Goal: Communication & Community: Participate in discussion

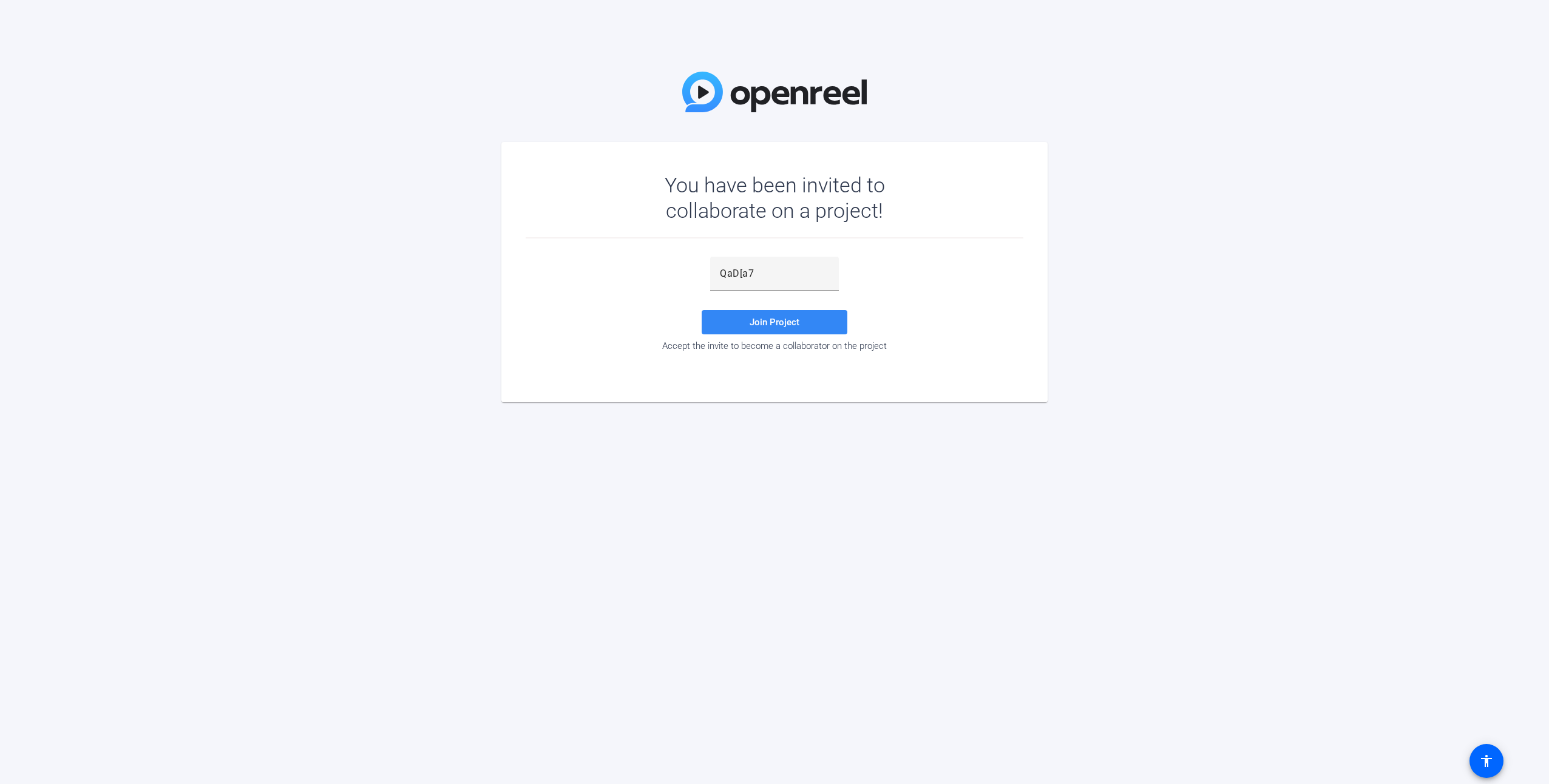
click at [781, 315] on span at bounding box center [774, 322] width 145 height 29
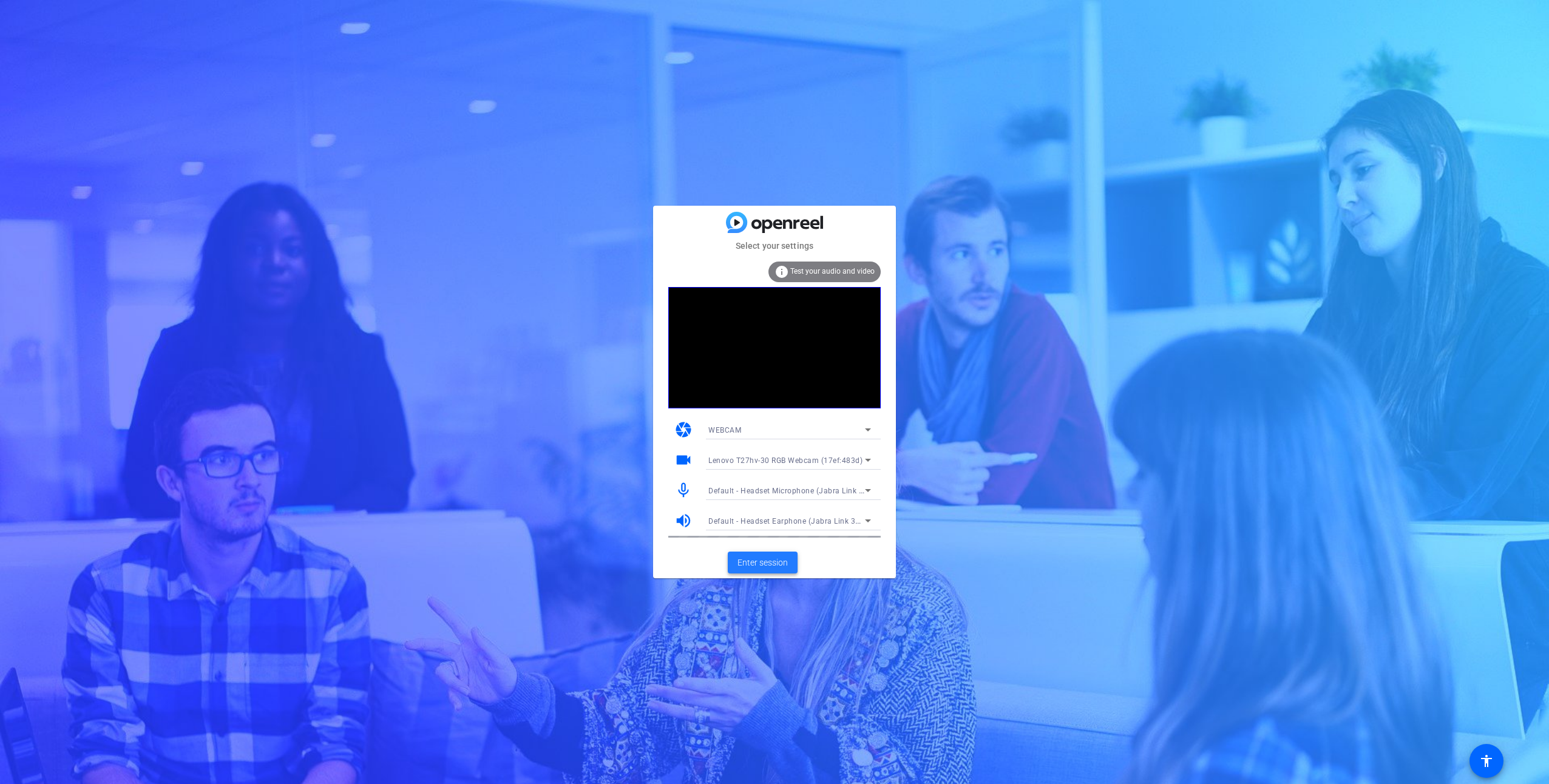
click at [765, 561] on span "Enter session" at bounding box center [762, 562] width 50 height 12
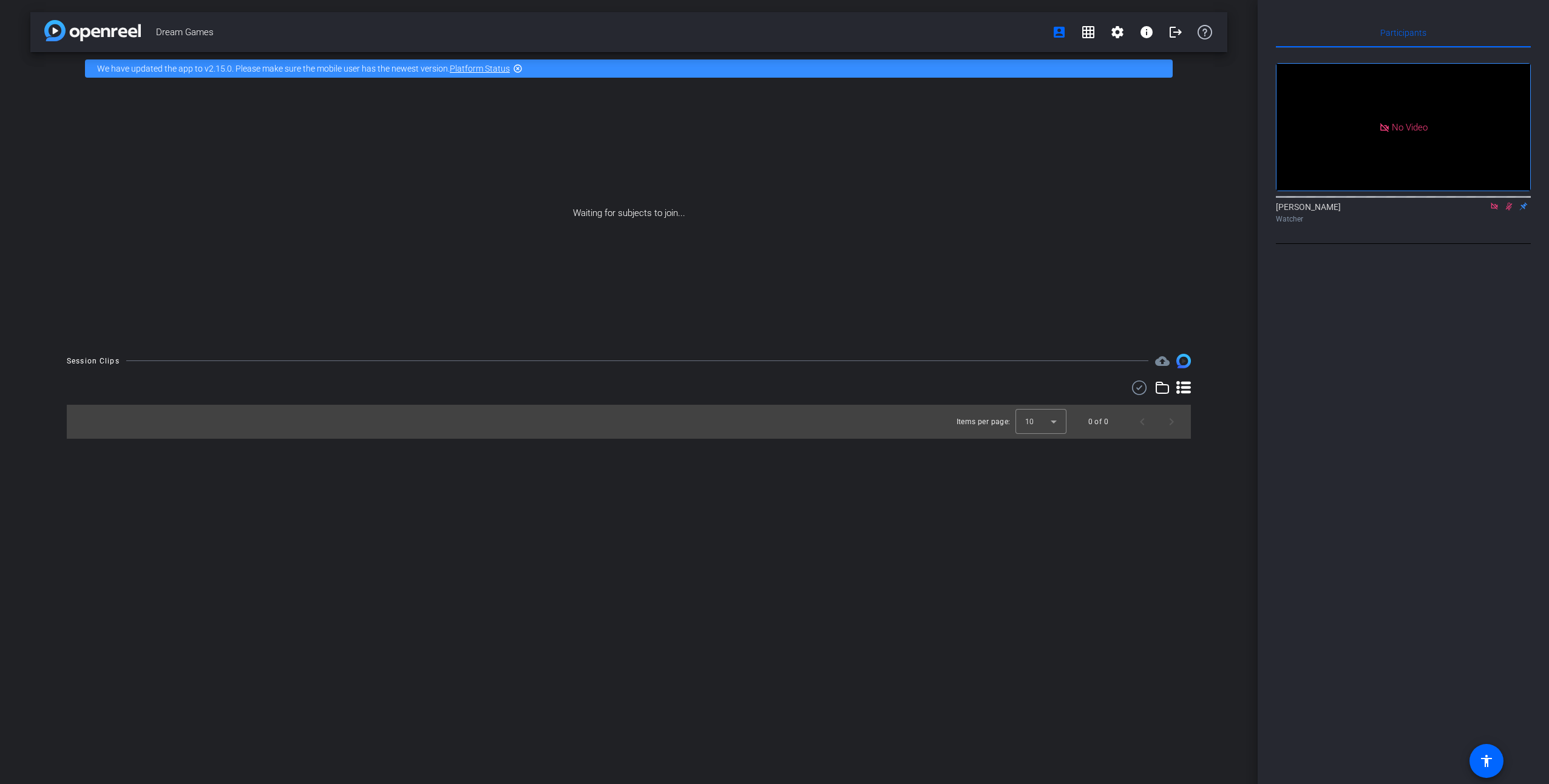
click at [1496, 210] on icon at bounding box center [1493, 207] width 9 height 9
click at [1493, 210] on icon at bounding box center [1493, 207] width 9 height 9
click at [1466, 210] on icon at bounding box center [1465, 206] width 8 height 7
click at [1463, 220] on div at bounding box center [774, 392] width 1549 height 784
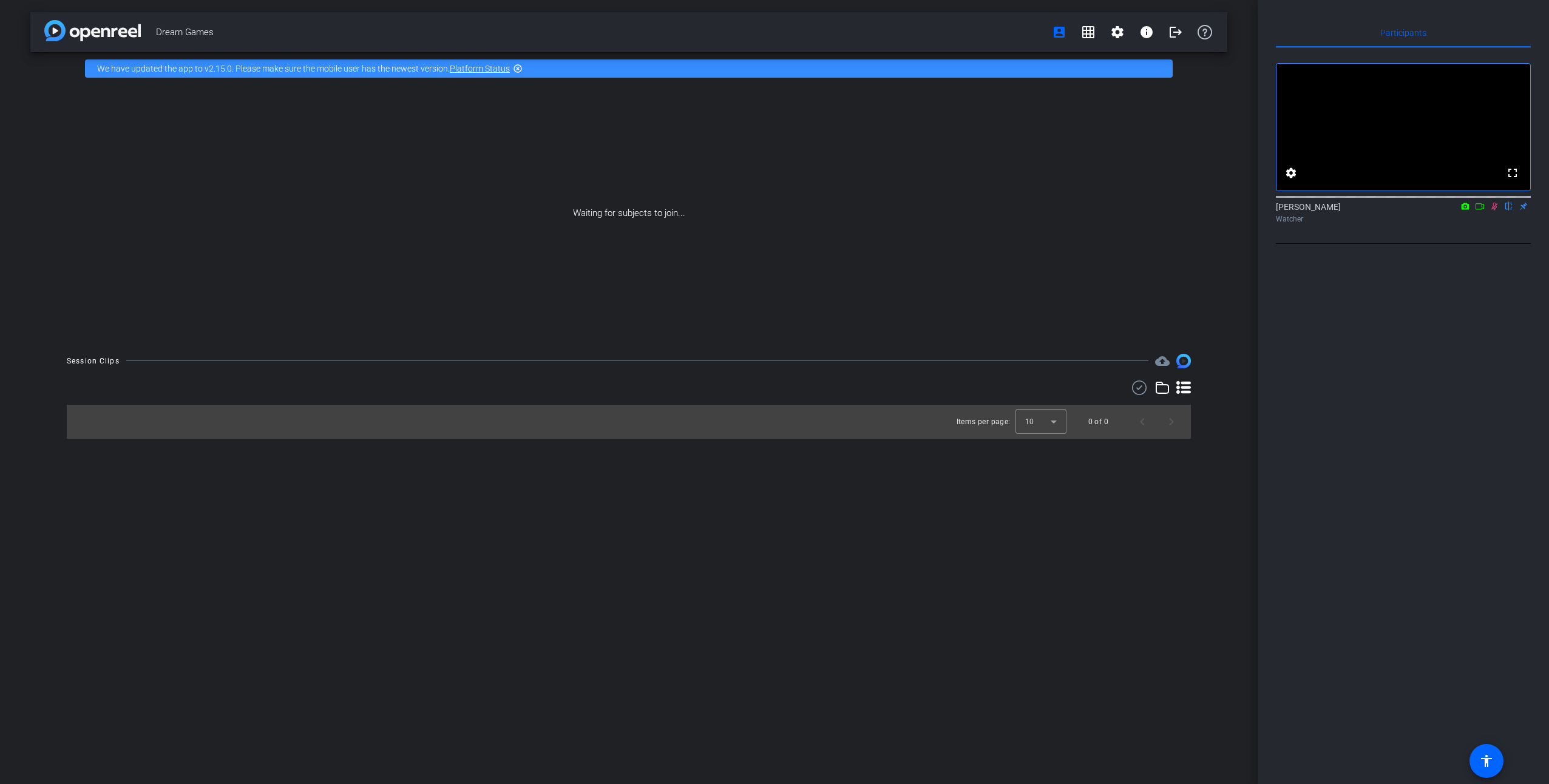
click at [1476, 210] on icon at bounding box center [1479, 207] width 9 height 9
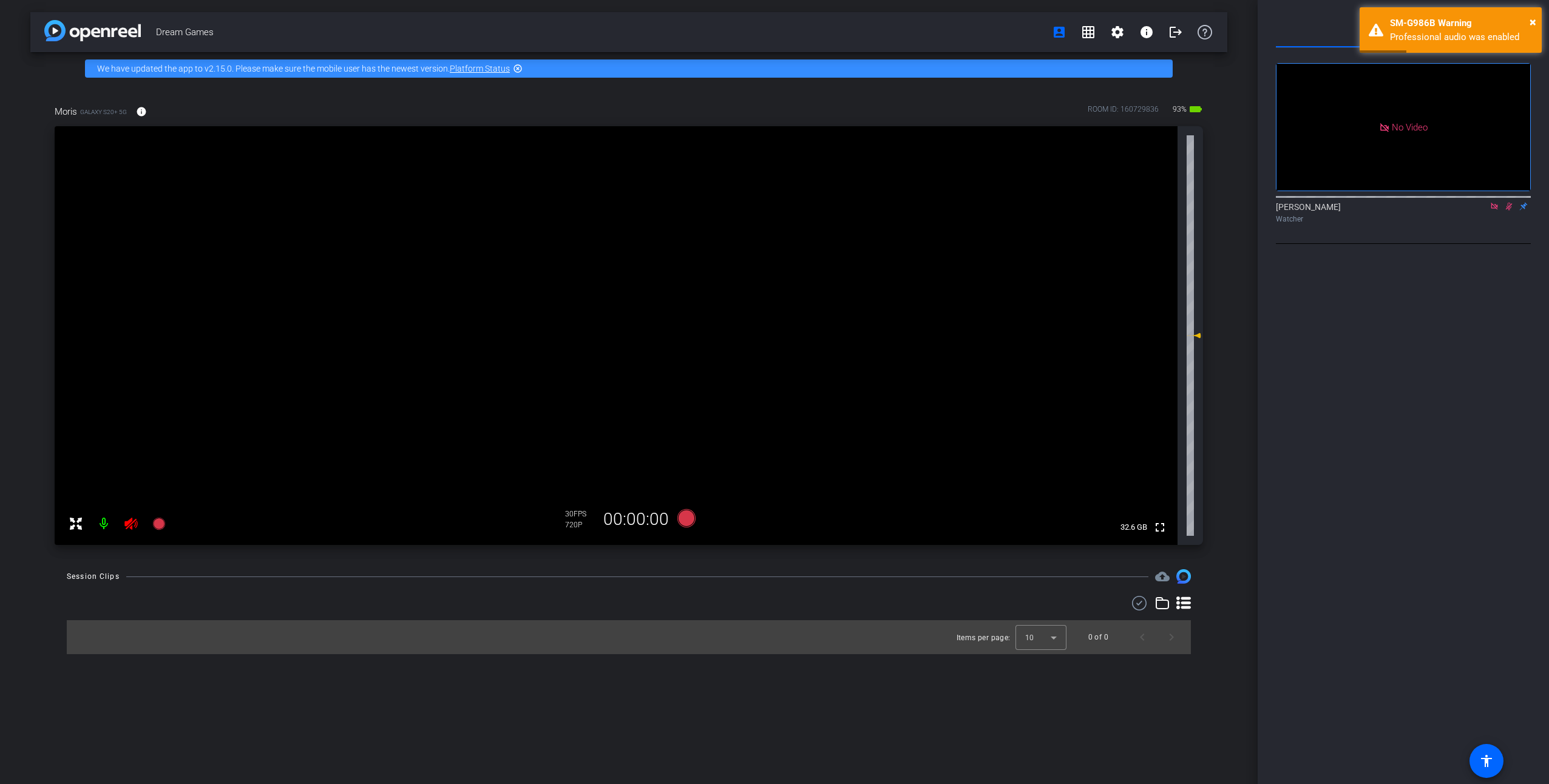
click at [1491, 210] on icon at bounding box center [1493, 207] width 9 height 9
click at [137, 525] on div at bounding box center [117, 523] width 107 height 24
click at [130, 523] on div at bounding box center [117, 523] width 107 height 24
click at [1492, 301] on div "Participants fullscreen settings [PERSON_NAME] flip Watcher Select Source Telep…" at bounding box center [1403, 392] width 291 height 784
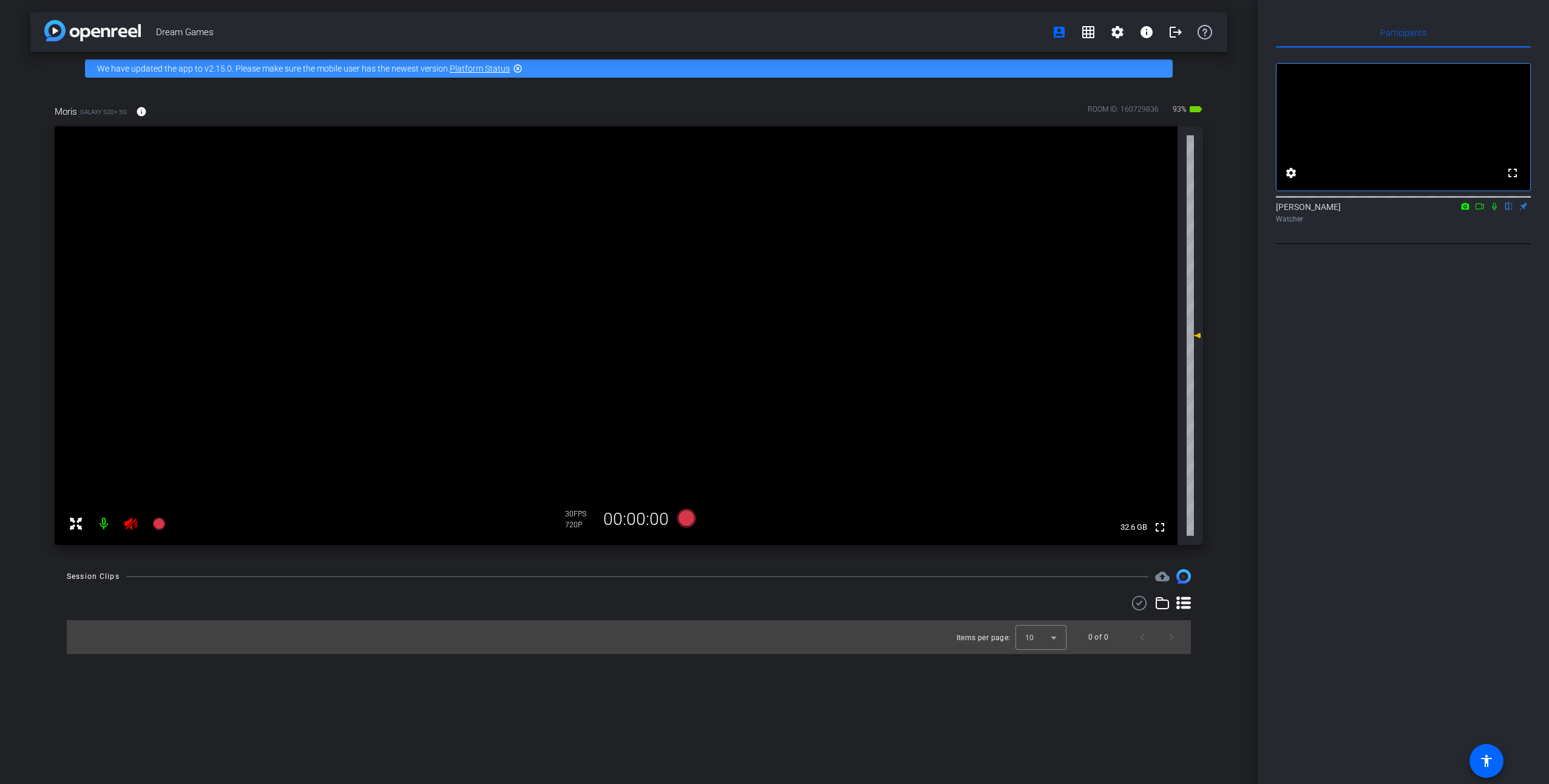
click at [1336, 342] on div "Participants fullscreen settings [PERSON_NAME] flip Watcher Select Source Telep…" at bounding box center [1403, 392] width 291 height 784
click at [1172, 28] on mat-icon "logout" at bounding box center [1176, 32] width 15 height 15
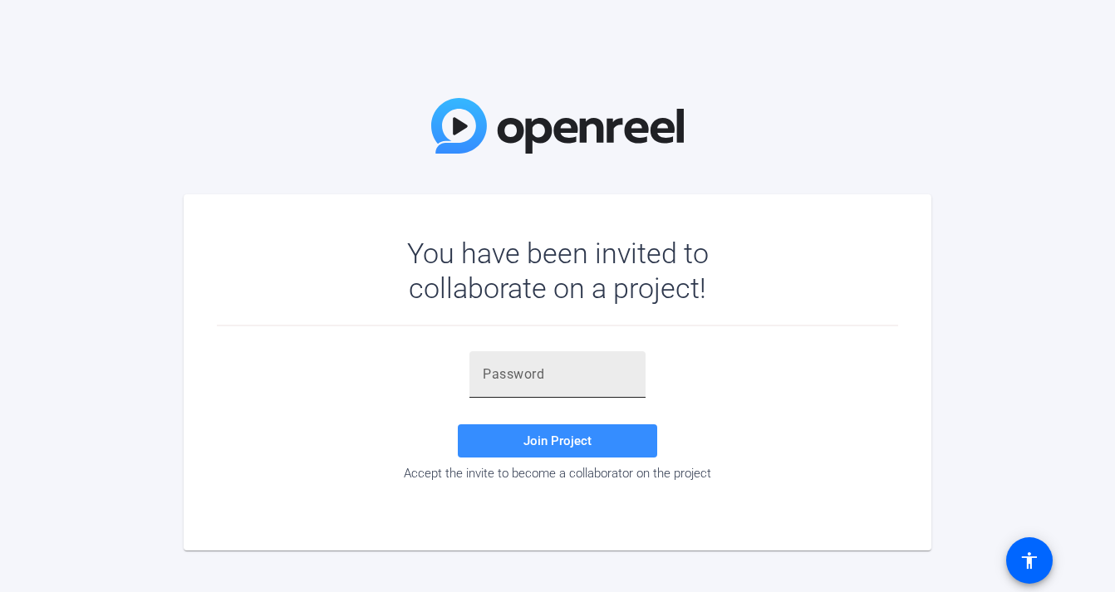
click at [545, 354] on div at bounding box center [558, 375] width 150 height 47
paste input "QaD[a7"
type input "QaD[a7"
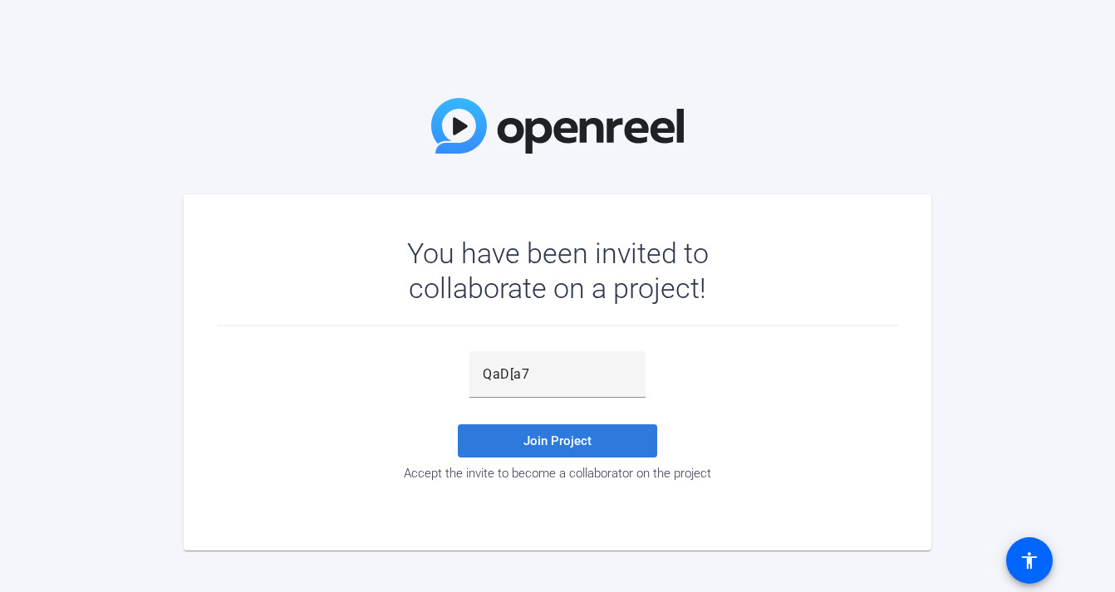
click at [570, 434] on button "Join Project" at bounding box center [557, 441] width 199 height 33
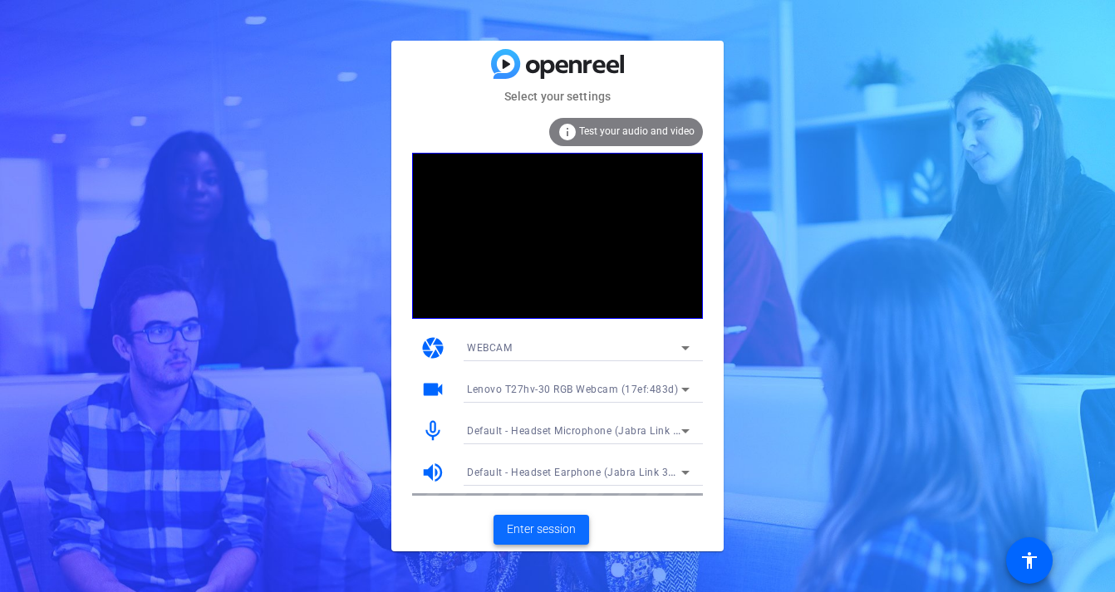
click at [545, 525] on span "Enter session" at bounding box center [541, 529] width 69 height 17
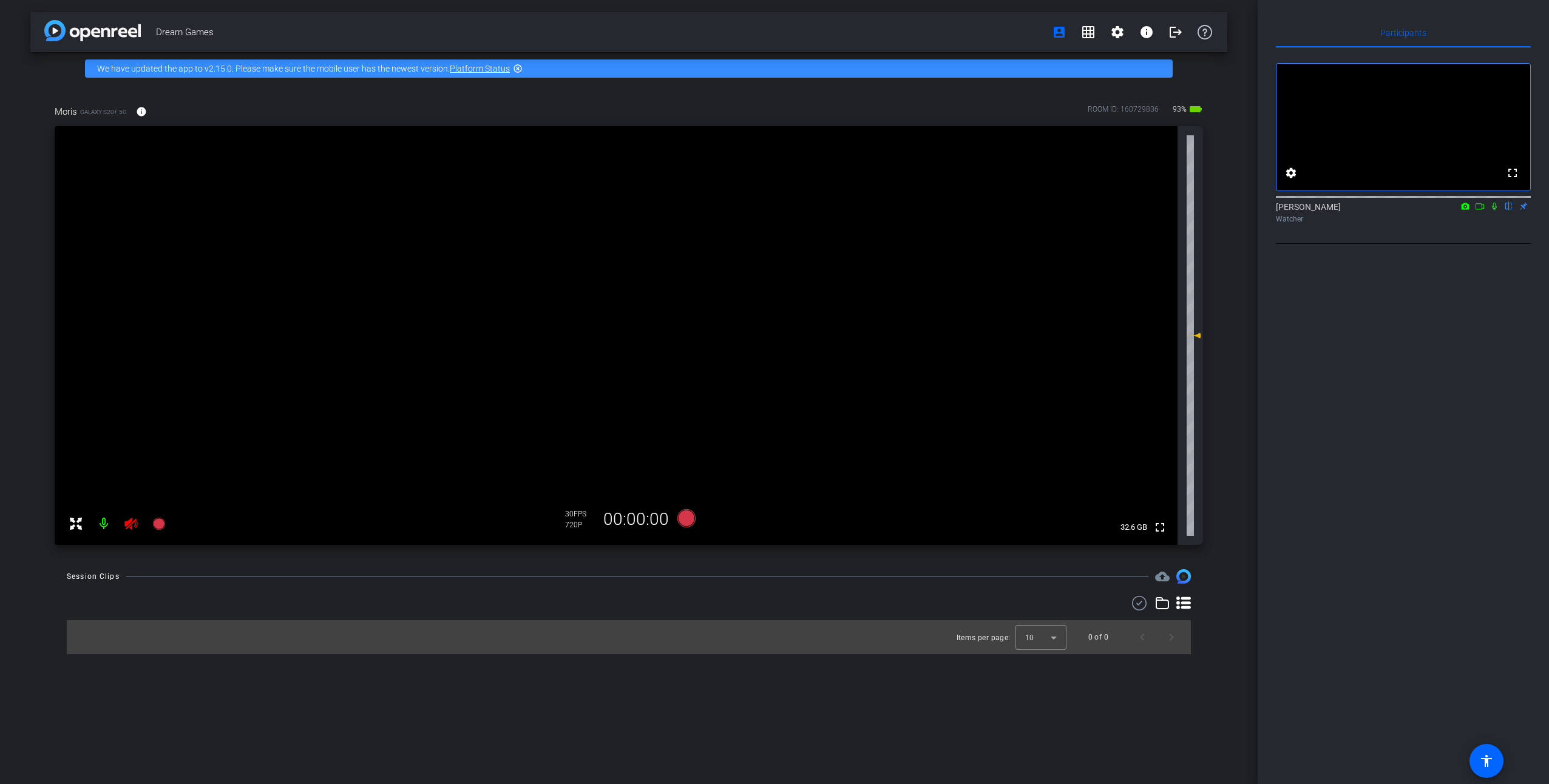
click at [1182, 599] on icon at bounding box center [1183, 602] width 15 height 12
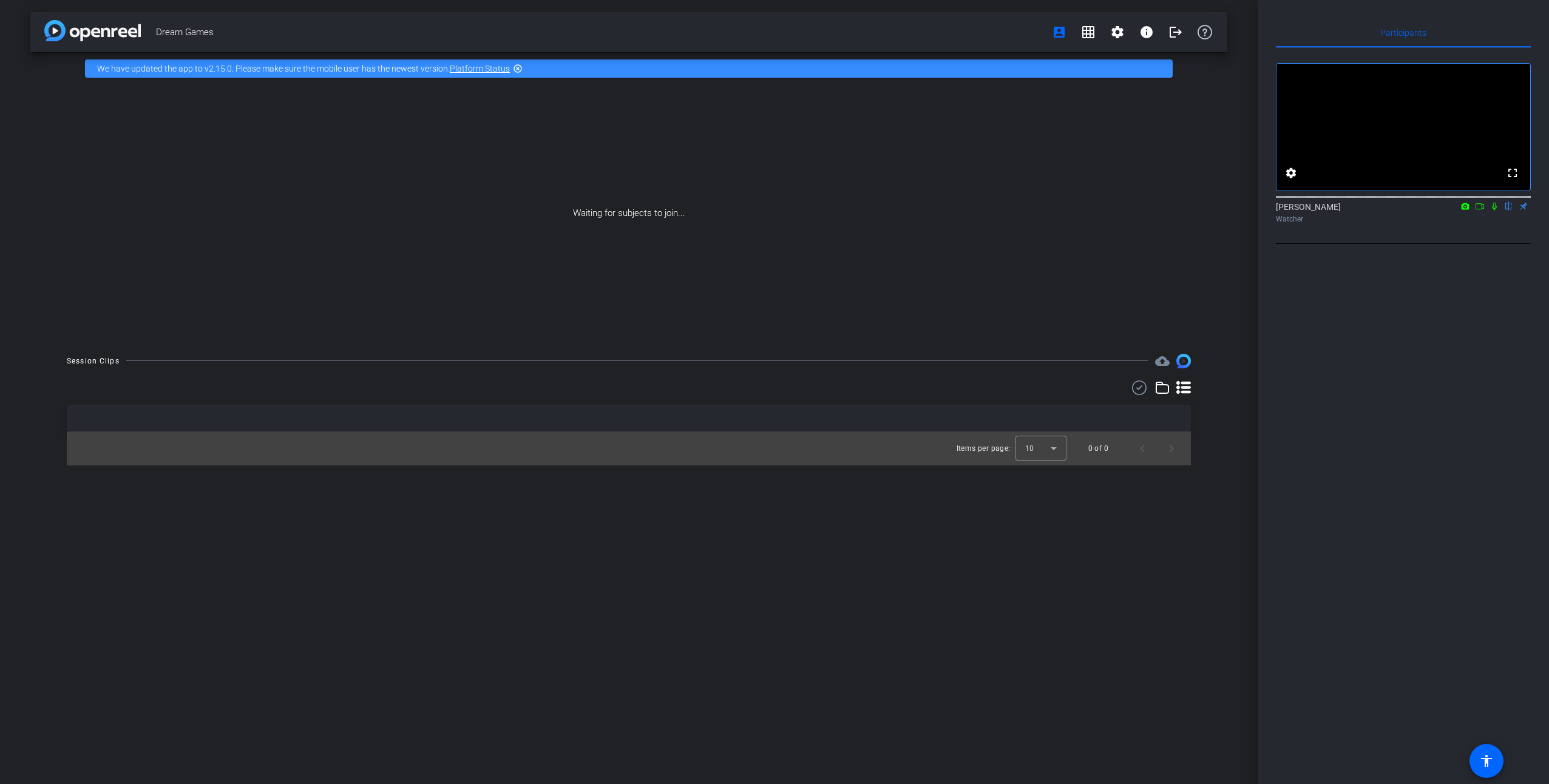
click at [1448, 358] on div "Participants fullscreen settings [PERSON_NAME] flip Watcher Select Source Telep…" at bounding box center [1403, 392] width 291 height 784
click at [1510, 180] on mat-icon "fullscreen" at bounding box center [1512, 173] width 15 height 15
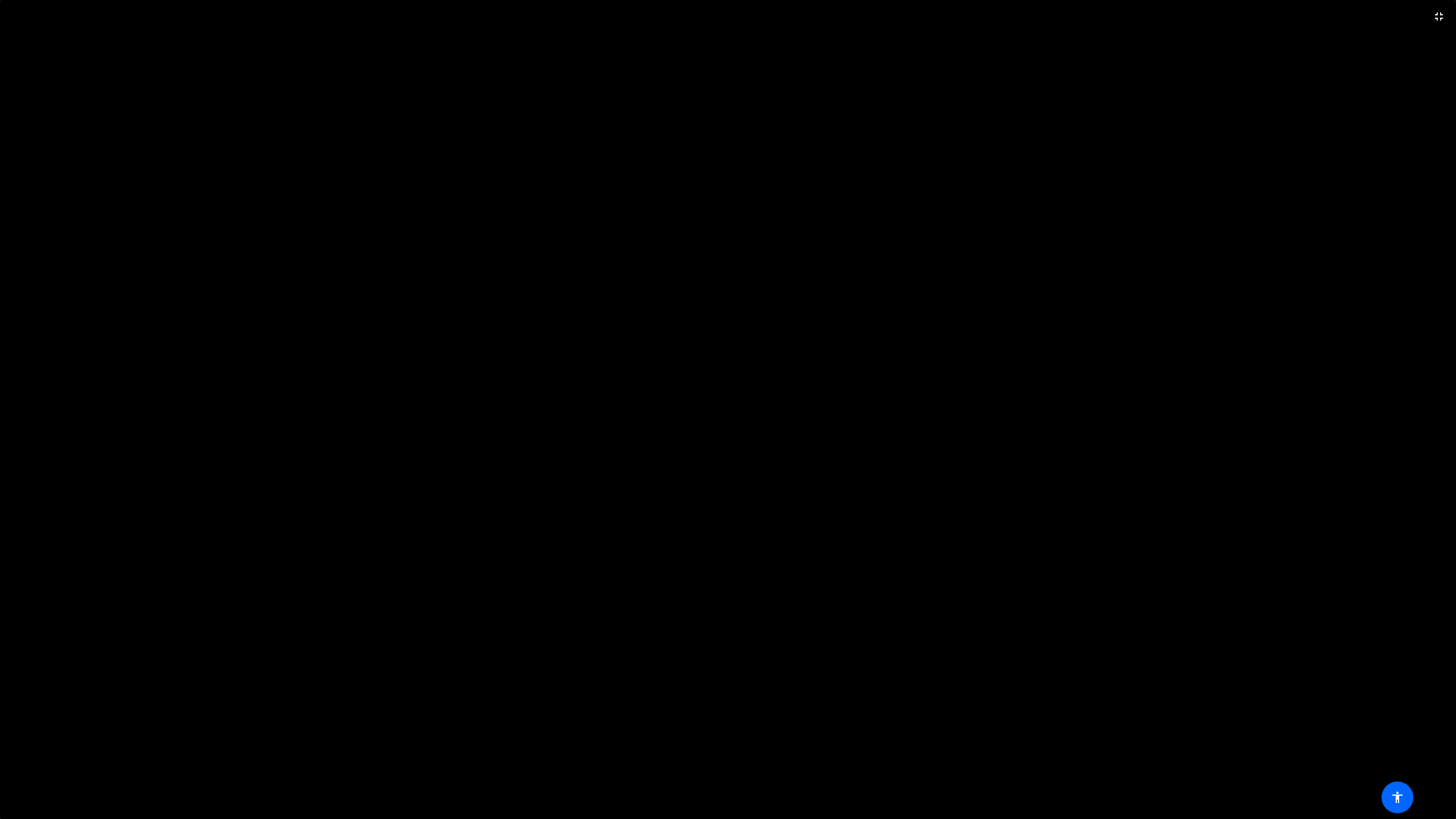
click at [1394, 226] on video at bounding box center [728, 409] width 1456 height 819
click at [1442, 5] on span at bounding box center [1439, 16] width 27 height 27
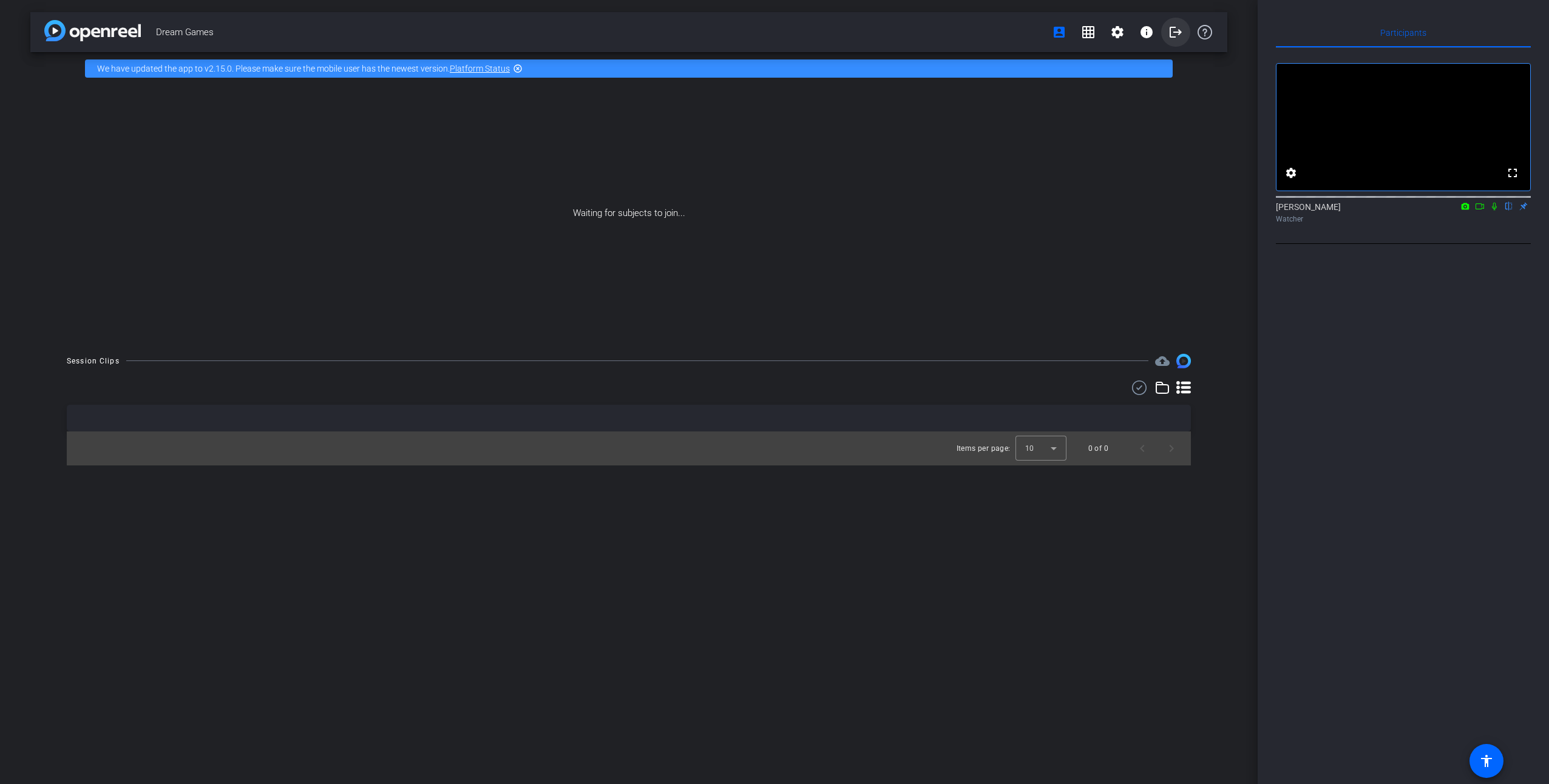
click at [1179, 34] on mat-icon "logout" at bounding box center [1176, 32] width 15 height 15
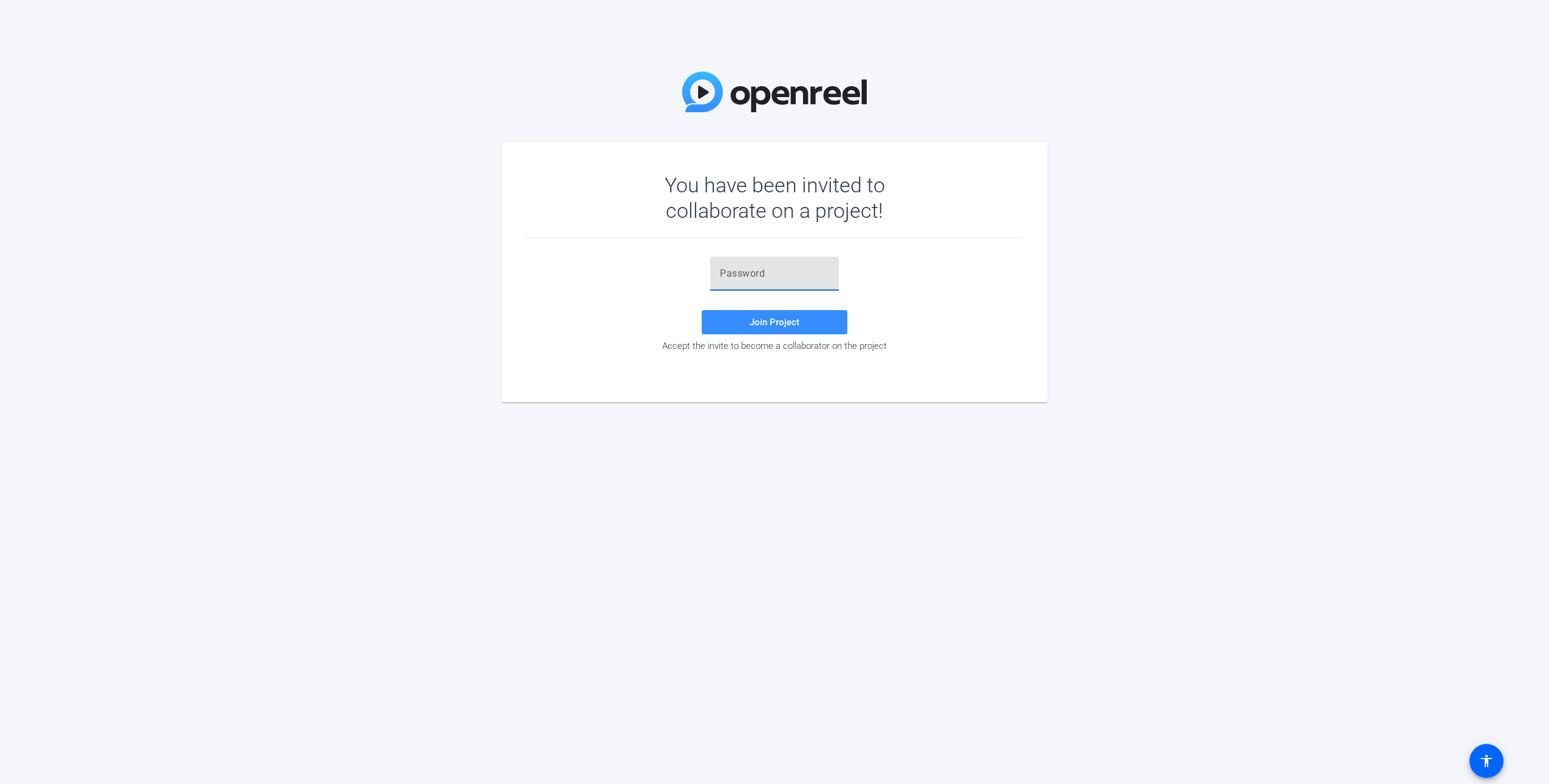
click at [742, 274] on input "text" at bounding box center [775, 274] width 110 height 15
paste input "QaD[a7"
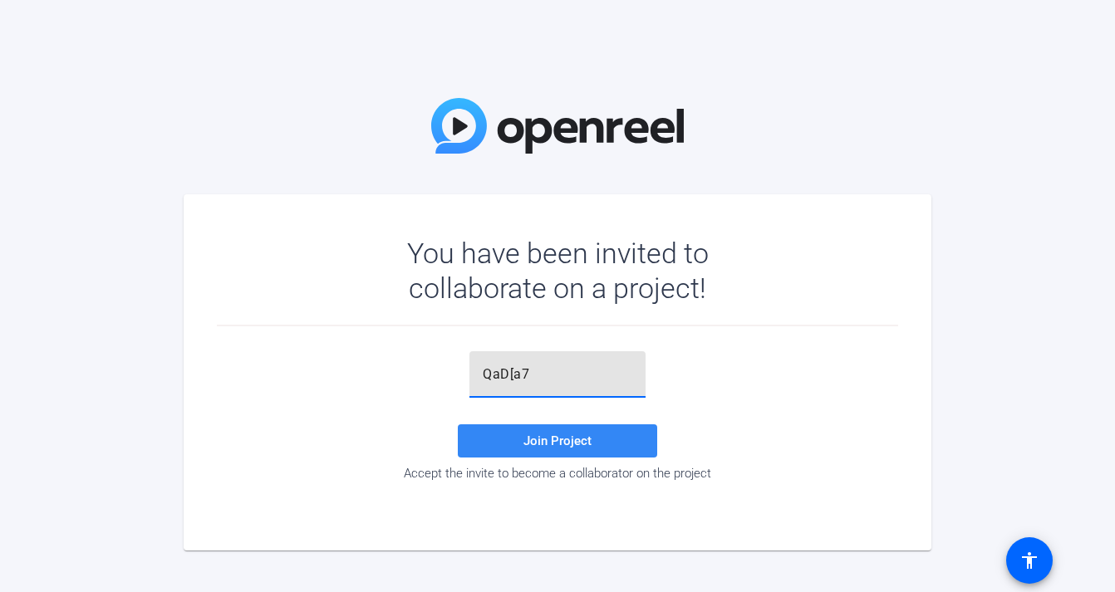
type input "QaD[a7"
click at [583, 443] on span "Join Project" at bounding box center [558, 441] width 68 height 15
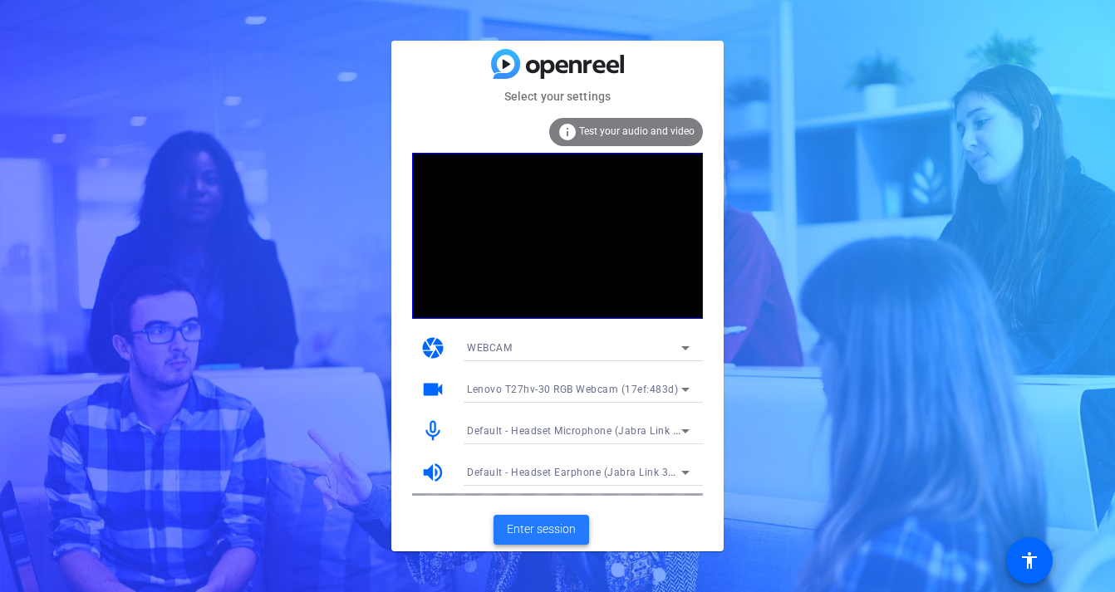
click at [528, 514] on span at bounding box center [542, 530] width 96 height 40
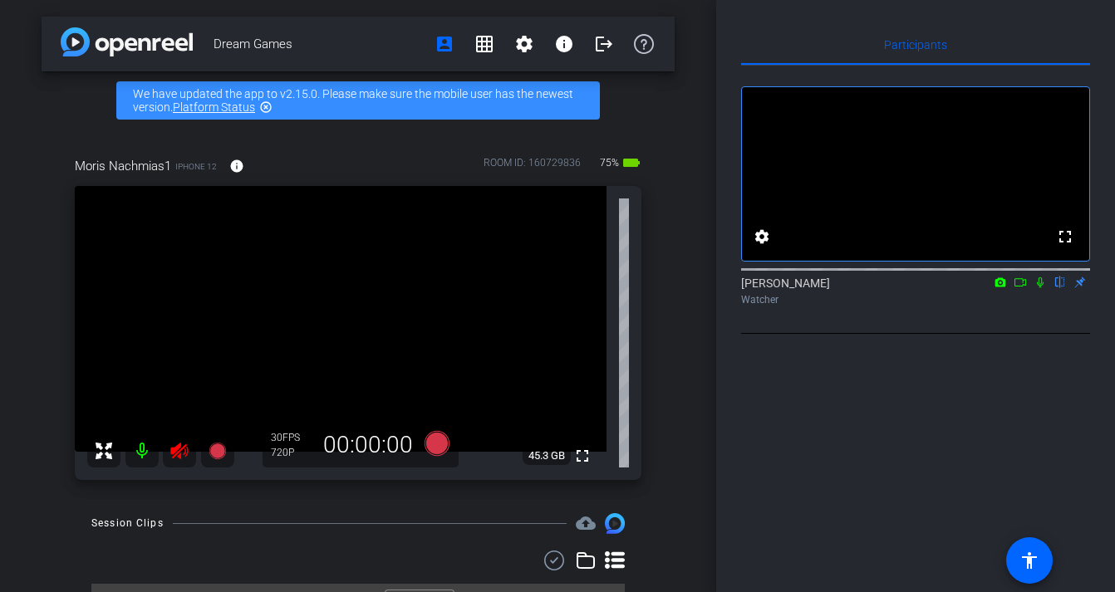
click at [181, 449] on div at bounding box center [160, 451] width 147 height 33
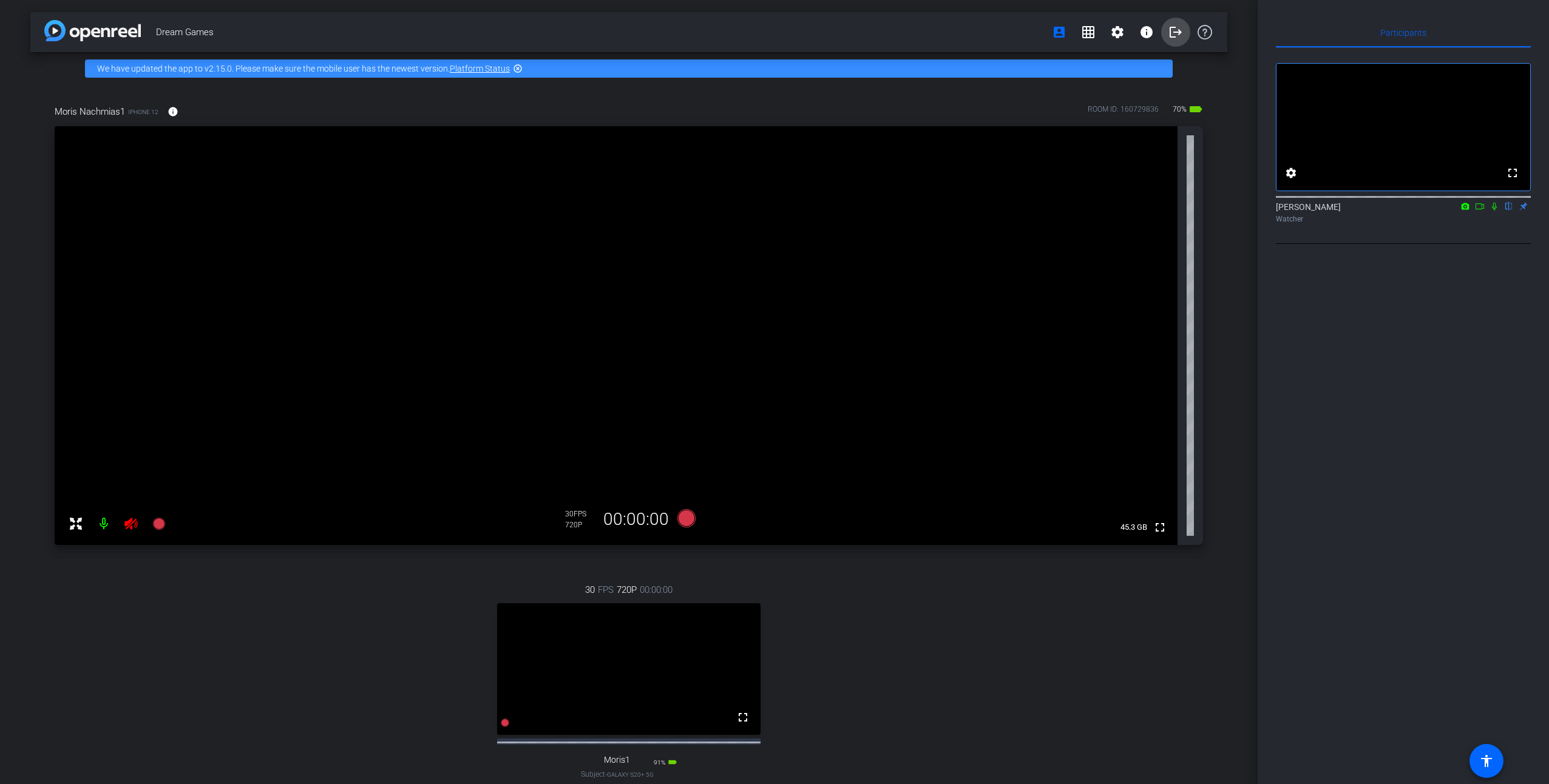
click at [1172, 34] on mat-icon "logout" at bounding box center [1176, 32] width 15 height 15
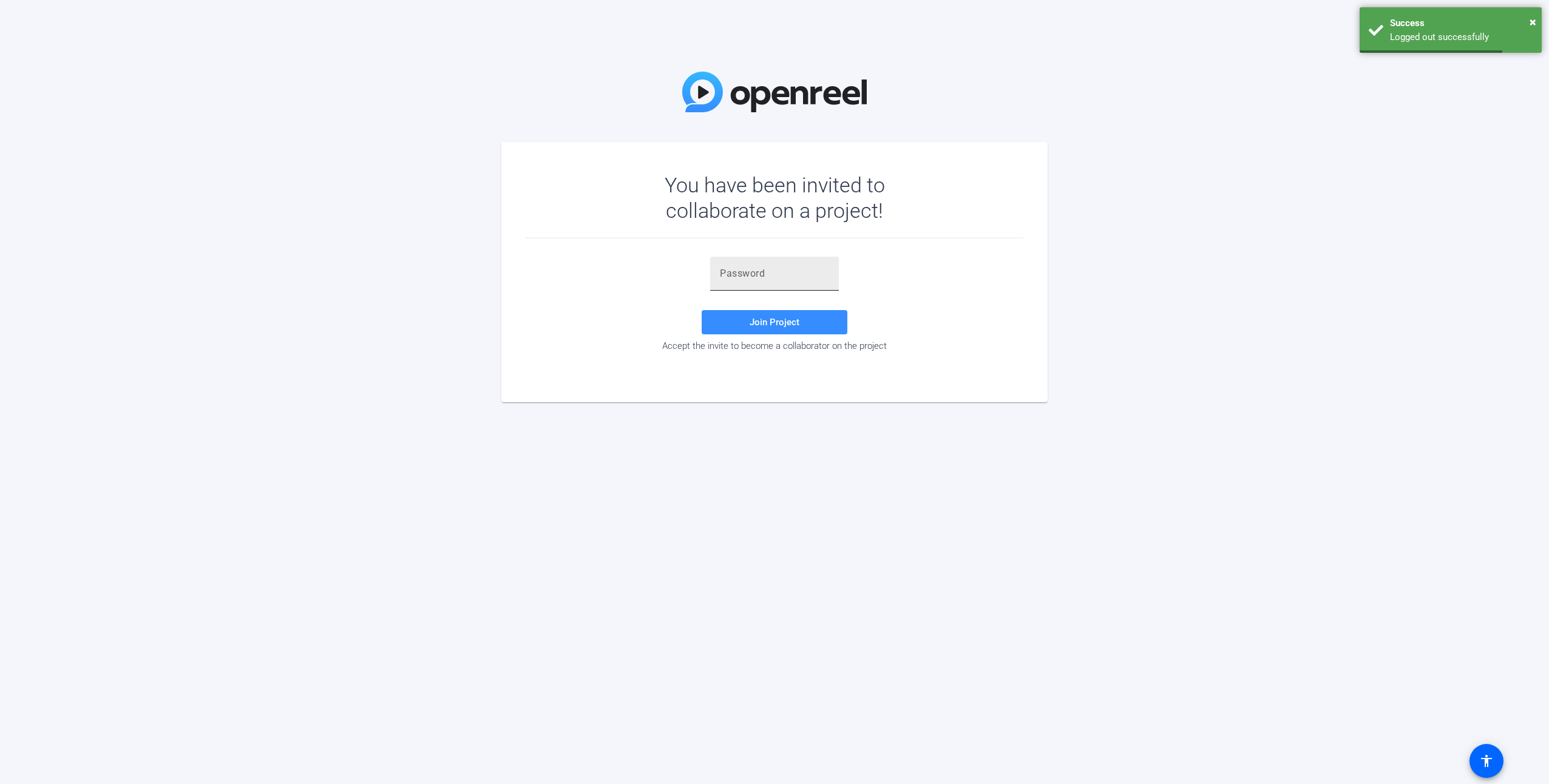
click at [757, 260] on div at bounding box center [775, 274] width 110 height 34
drag, startPoint x: 768, startPoint y: 269, endPoint x: 768, endPoint y: 262, distance: 7.0
click at [768, 268] on input "text" at bounding box center [775, 274] width 110 height 15
paste input "QaD[a7"
type input "QaD[a7"
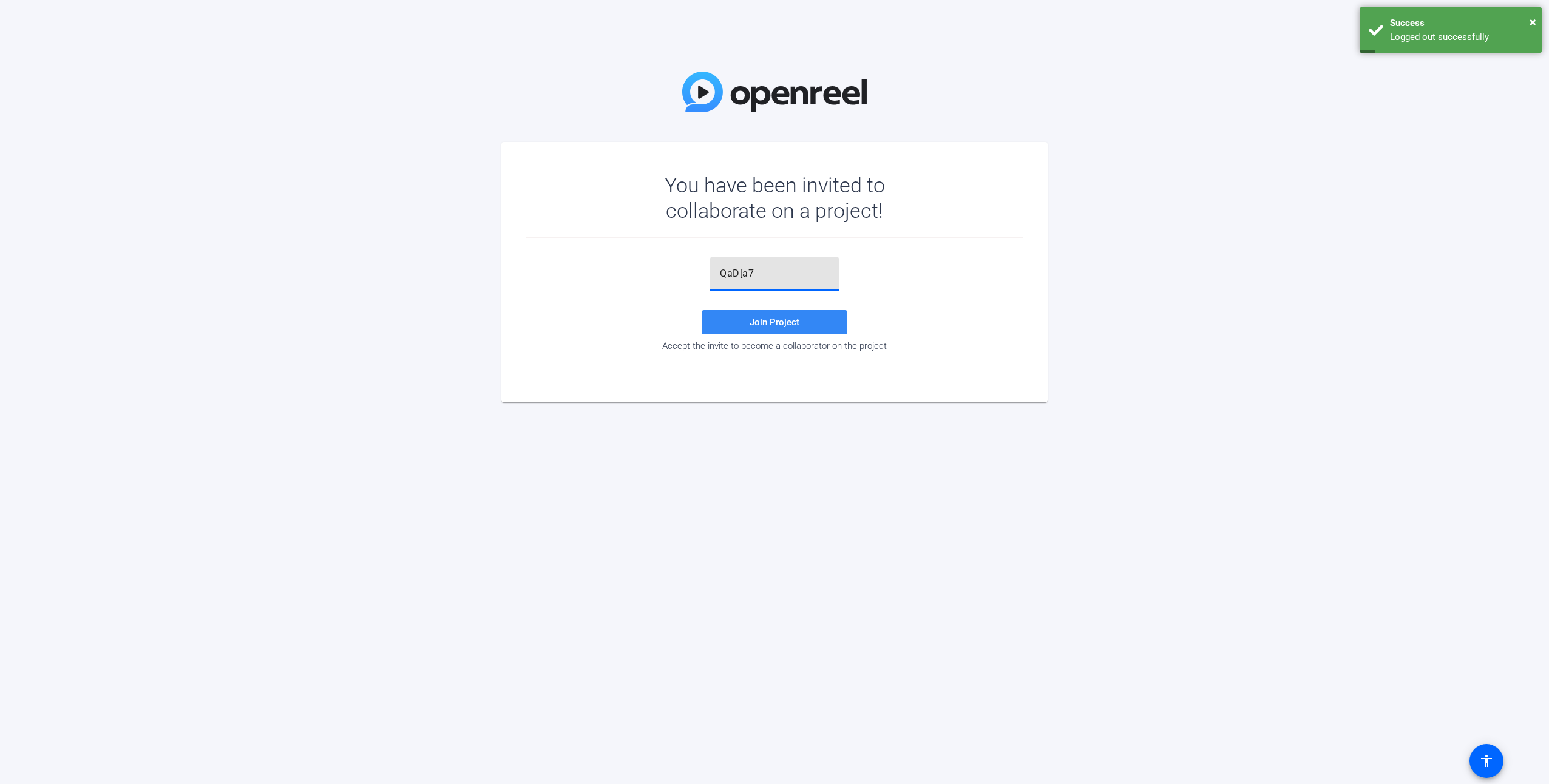
drag, startPoint x: 776, startPoint y: 321, endPoint x: 805, endPoint y: 331, distance: 30.7
click at [777, 321] on span "Join Project" at bounding box center [774, 322] width 50 height 11
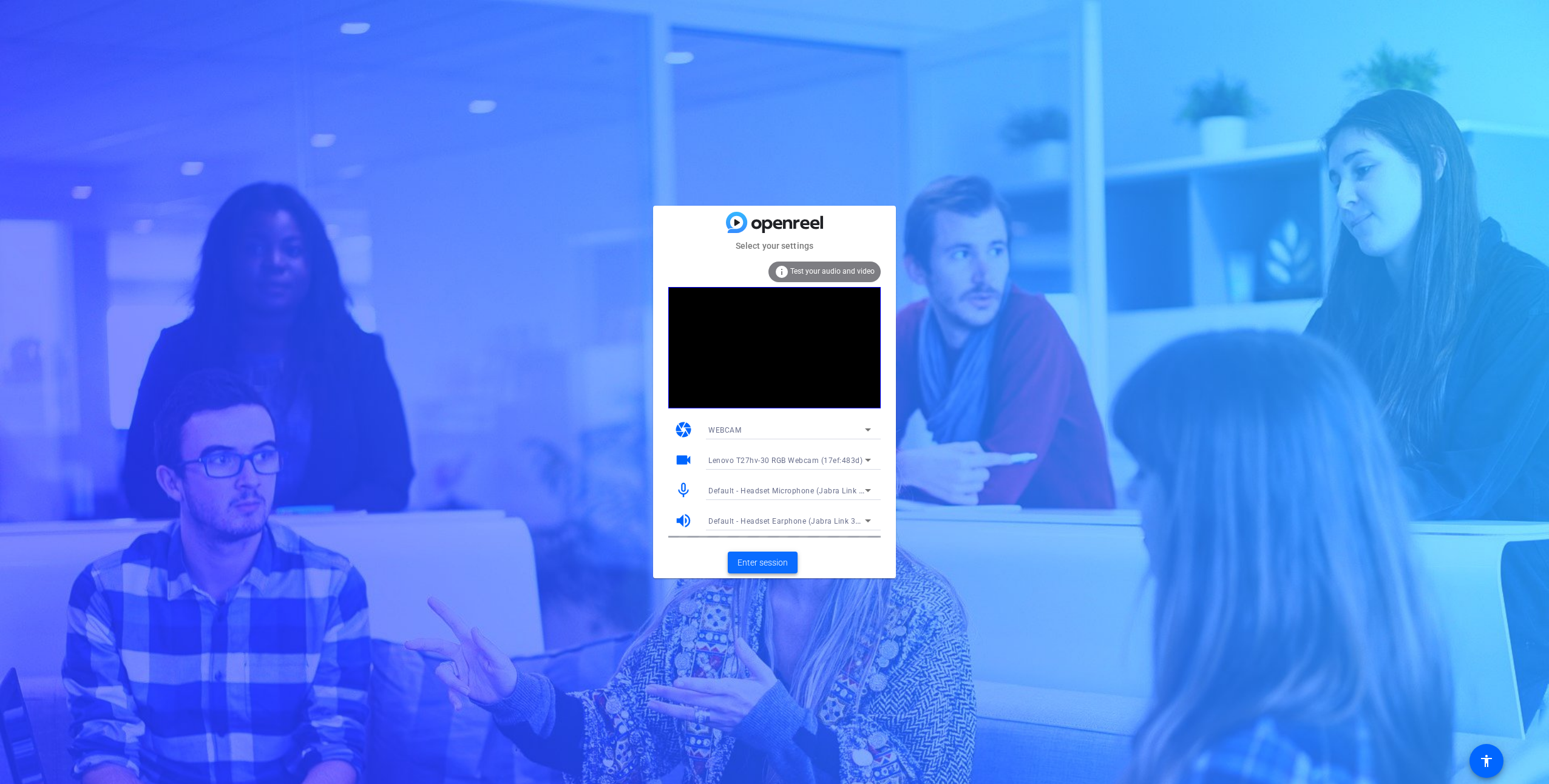
click at [761, 564] on span "Enter session" at bounding box center [762, 562] width 50 height 12
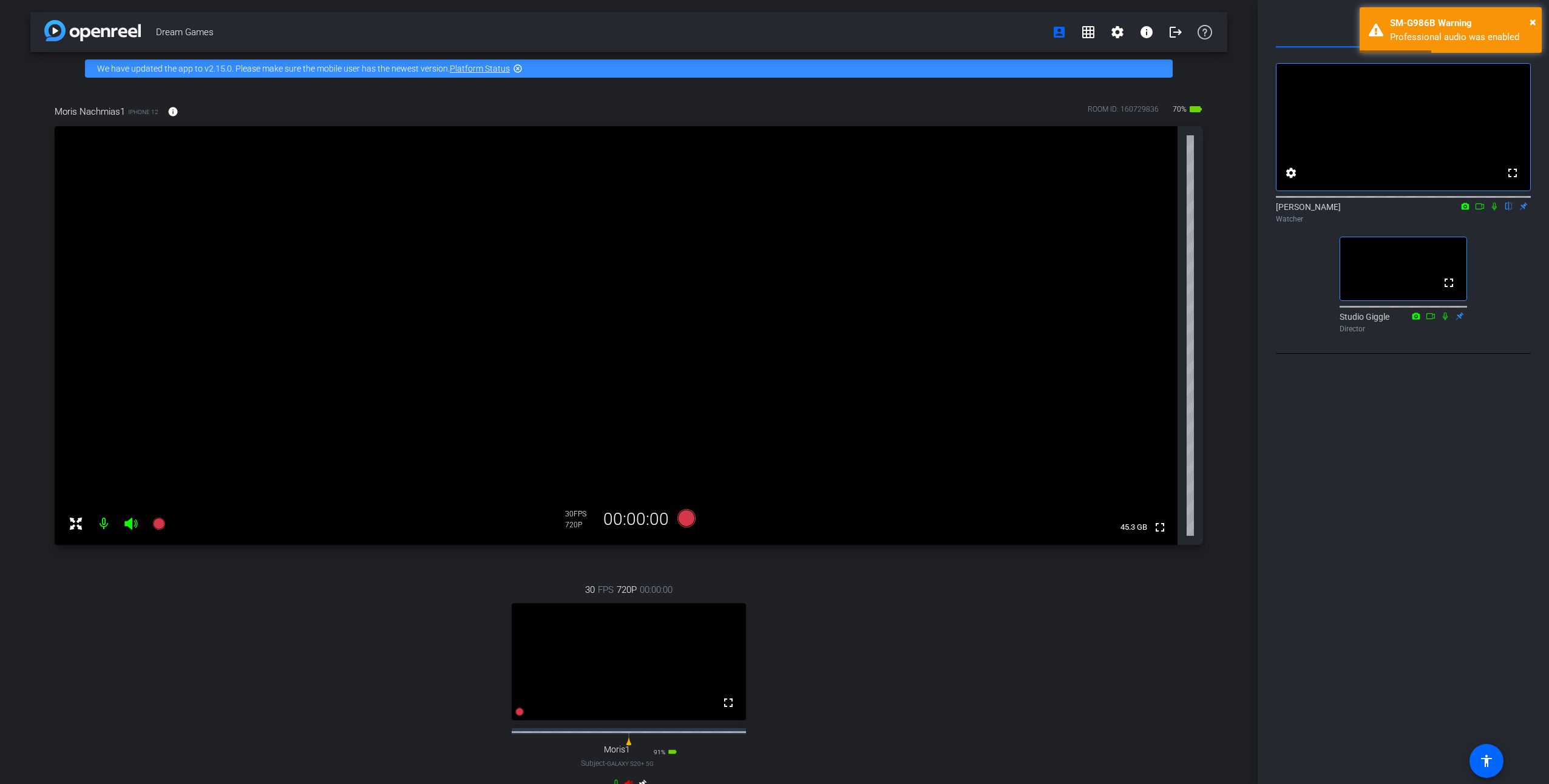
click at [1492, 210] on icon at bounding box center [1493, 207] width 9 height 9
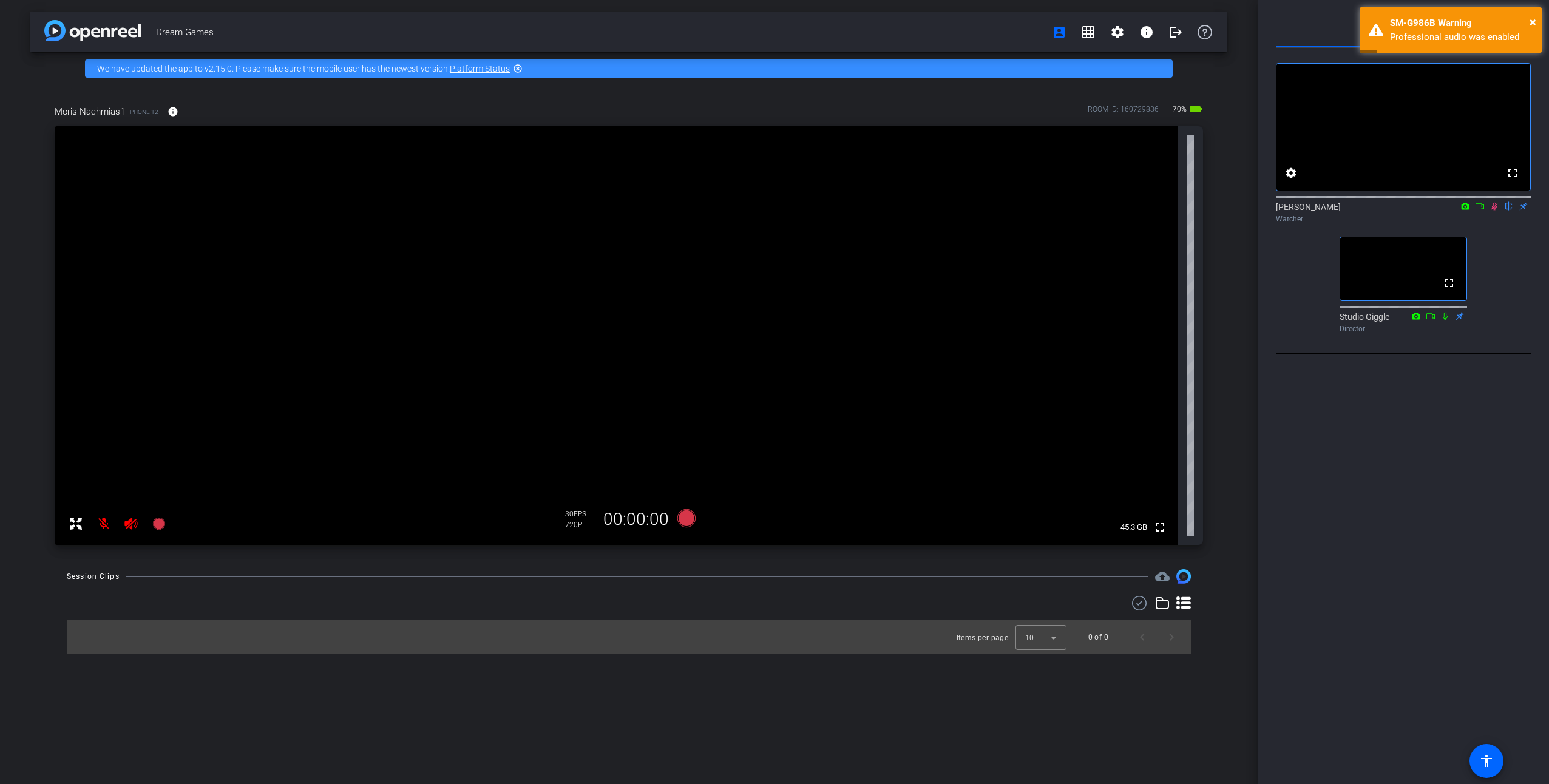
click at [1495, 210] on icon at bounding box center [1493, 207] width 9 height 9
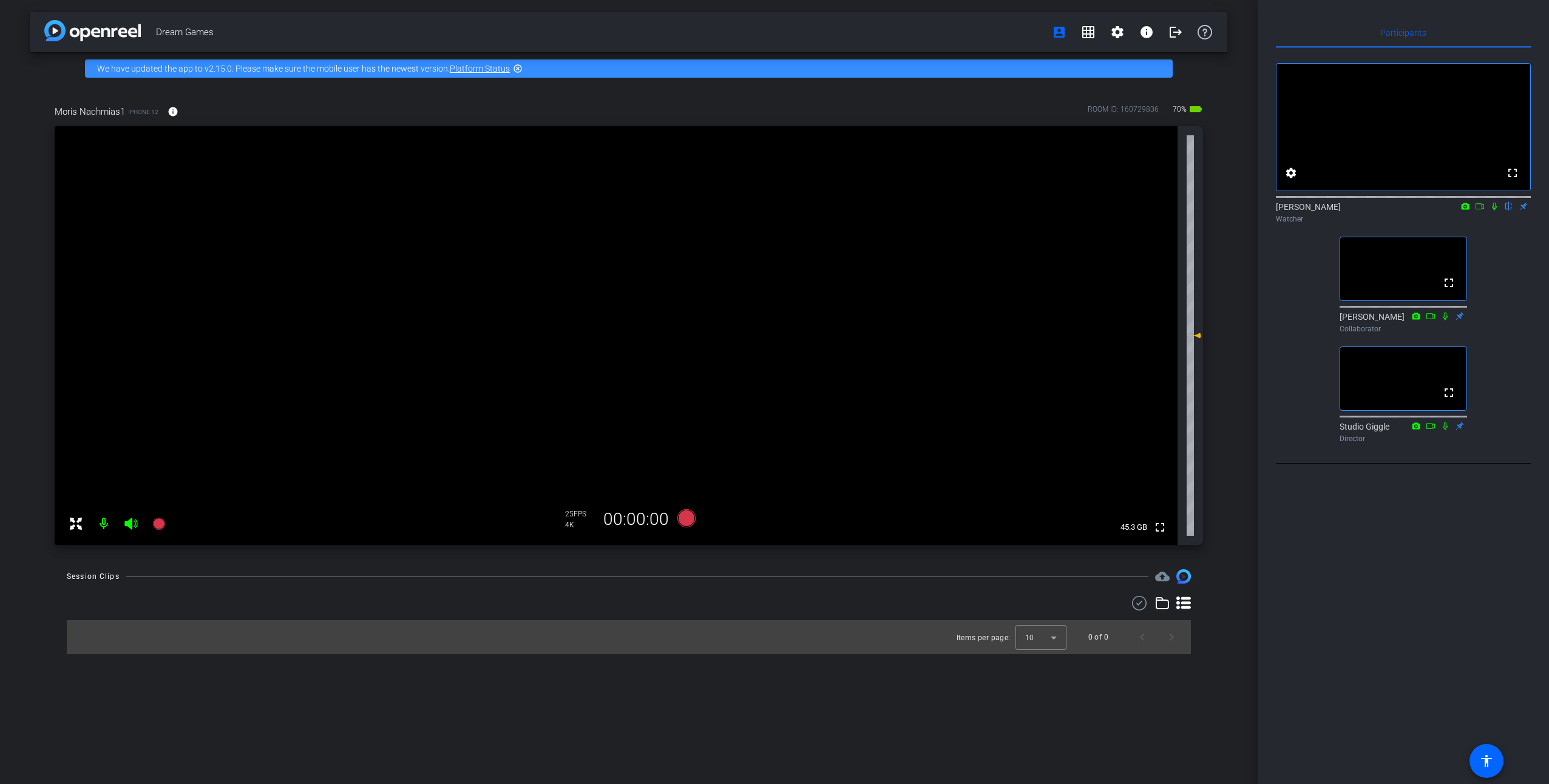
click at [1493, 210] on icon at bounding box center [1493, 207] width 9 height 9
click at [1494, 210] on icon at bounding box center [1493, 207] width 9 height 9
click at [1496, 210] on icon at bounding box center [1493, 207] width 9 height 9
click at [1494, 210] on icon at bounding box center [1493, 207] width 9 height 9
click at [1493, 210] on icon at bounding box center [1493, 207] width 9 height 9
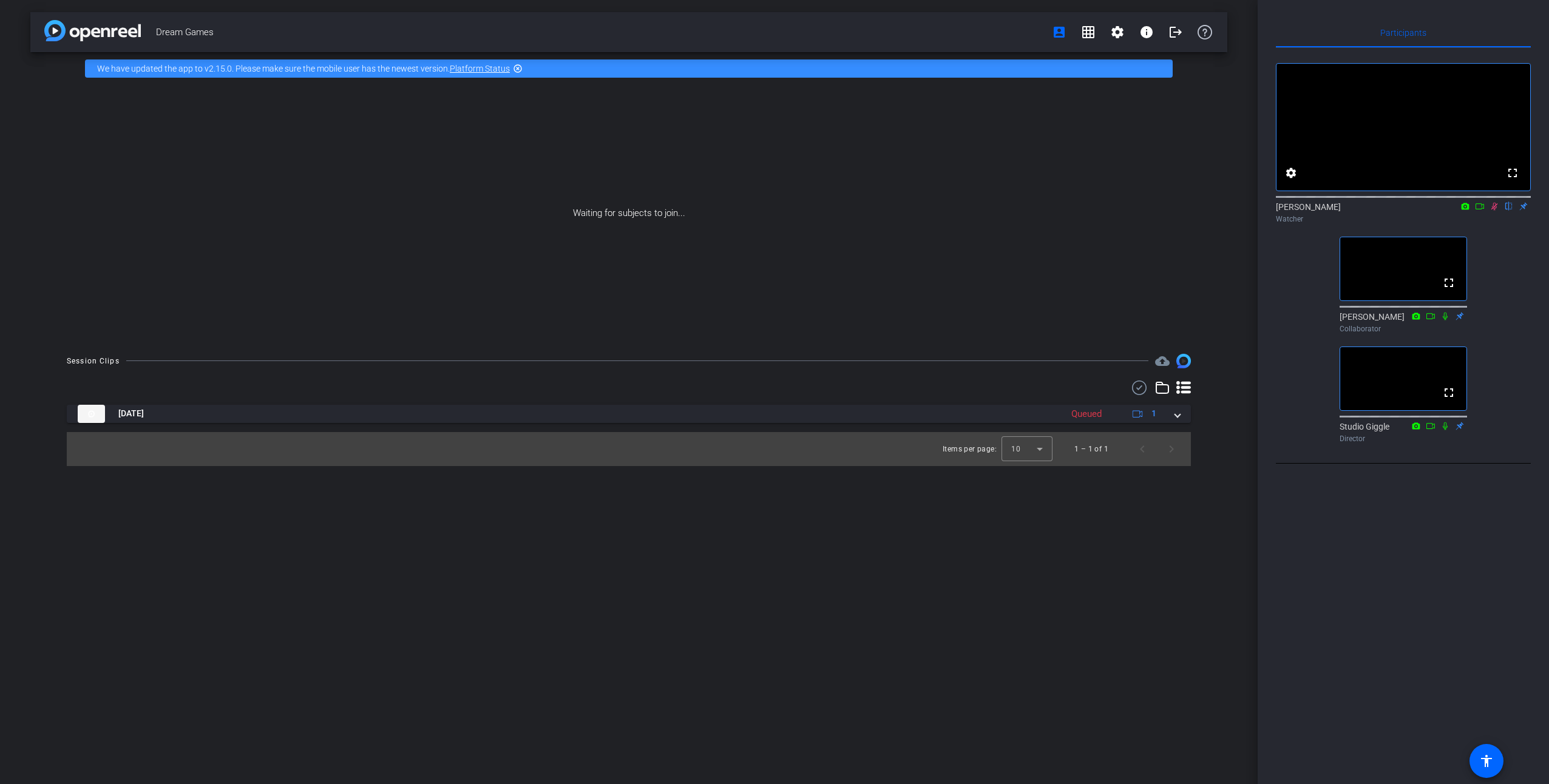
click at [1497, 210] on icon at bounding box center [1493, 207] width 9 height 9
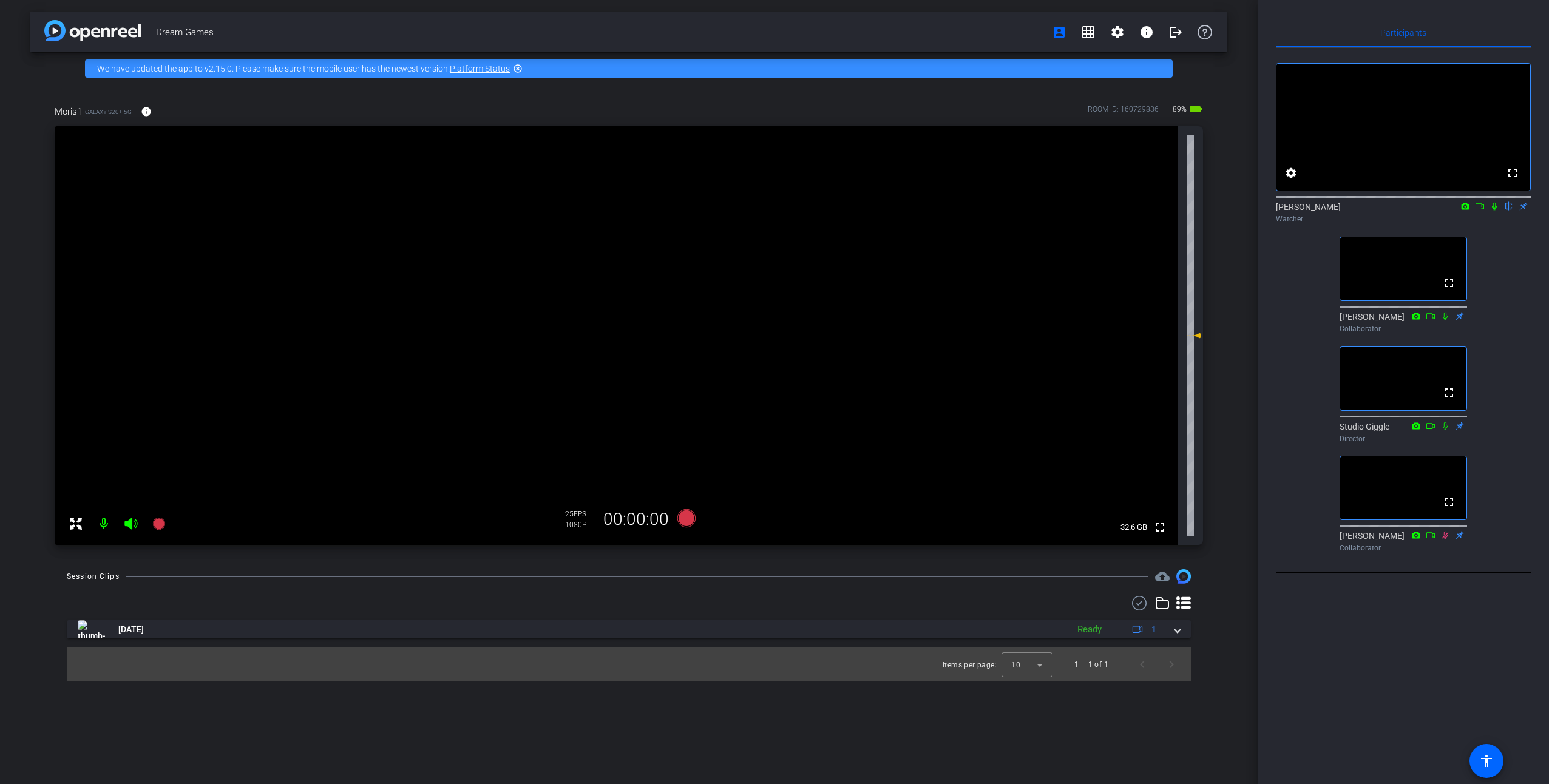
click at [1495, 210] on icon at bounding box center [1493, 207] width 9 height 9
click at [1481, 210] on icon at bounding box center [1479, 207] width 9 height 9
click at [1511, 210] on icon at bounding box center [1509, 207] width 7 height 8
click at [1508, 210] on icon at bounding box center [1508, 207] width 9 height 9
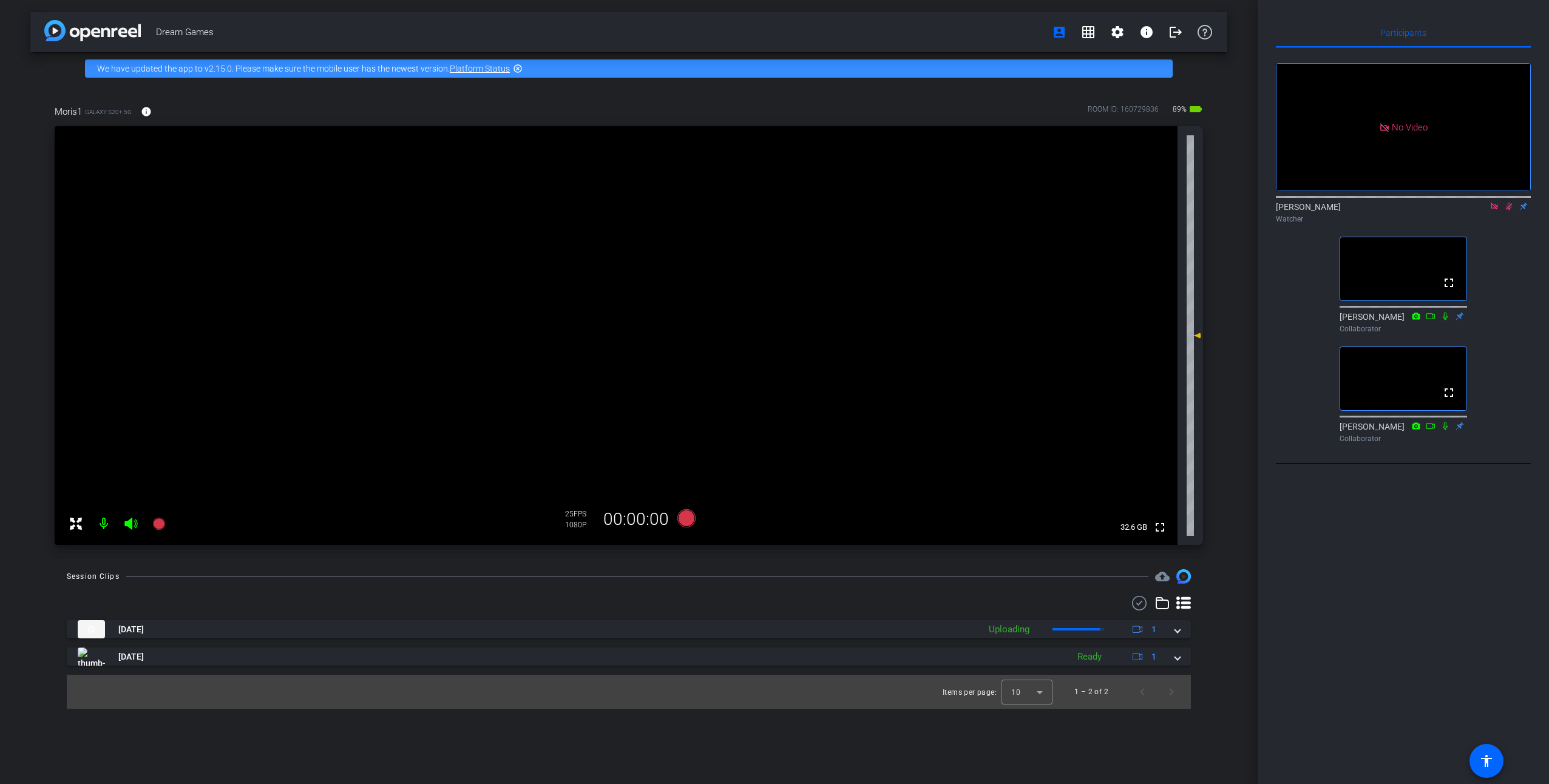
click at [1497, 210] on icon at bounding box center [1493, 206] width 7 height 7
click at [1494, 210] on icon at bounding box center [1494, 207] width 7 height 8
click at [1477, 210] on icon at bounding box center [1479, 207] width 9 height 9
click at [1507, 210] on icon at bounding box center [1509, 207] width 5 height 8
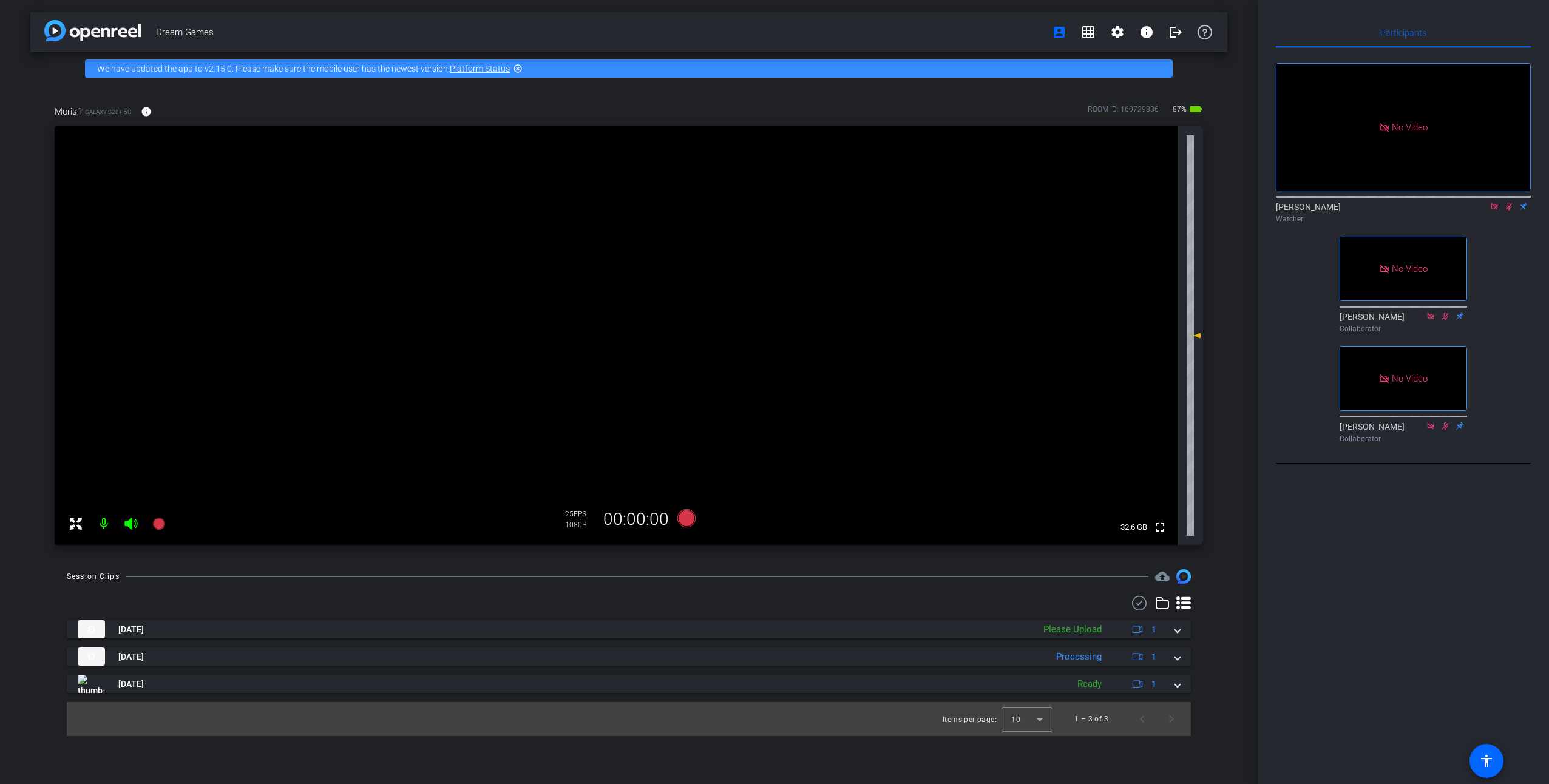
click at [1491, 210] on icon at bounding box center [1493, 206] width 7 height 7
click at [1492, 210] on icon at bounding box center [1493, 207] width 9 height 9
click at [1477, 210] on icon at bounding box center [1479, 207] width 9 height 9
click at [1507, 210] on icon at bounding box center [1509, 207] width 5 height 8
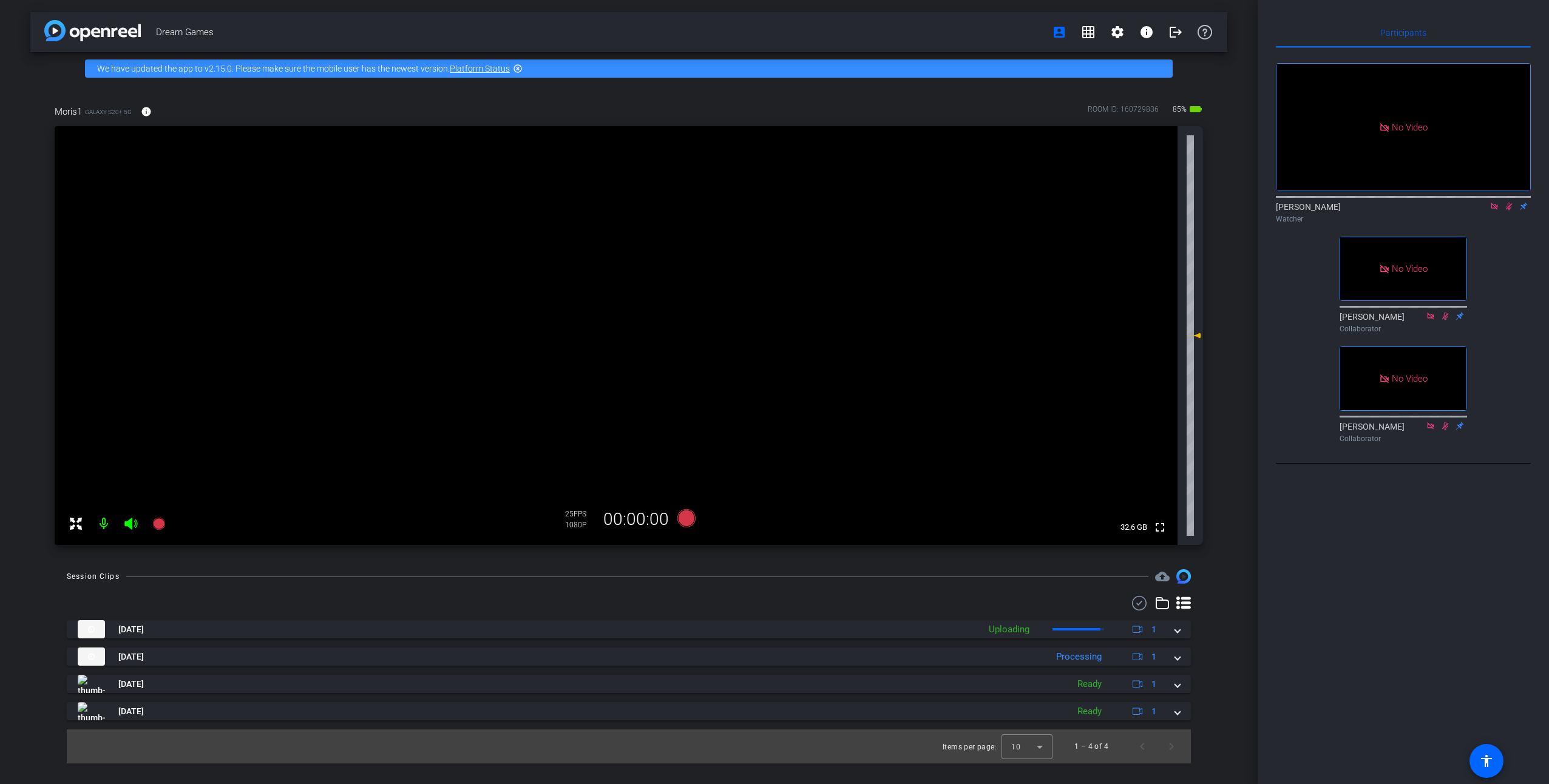
click at [1493, 210] on icon at bounding box center [1493, 207] width 9 height 9
click at [1496, 210] on icon at bounding box center [1494, 207] width 7 height 8
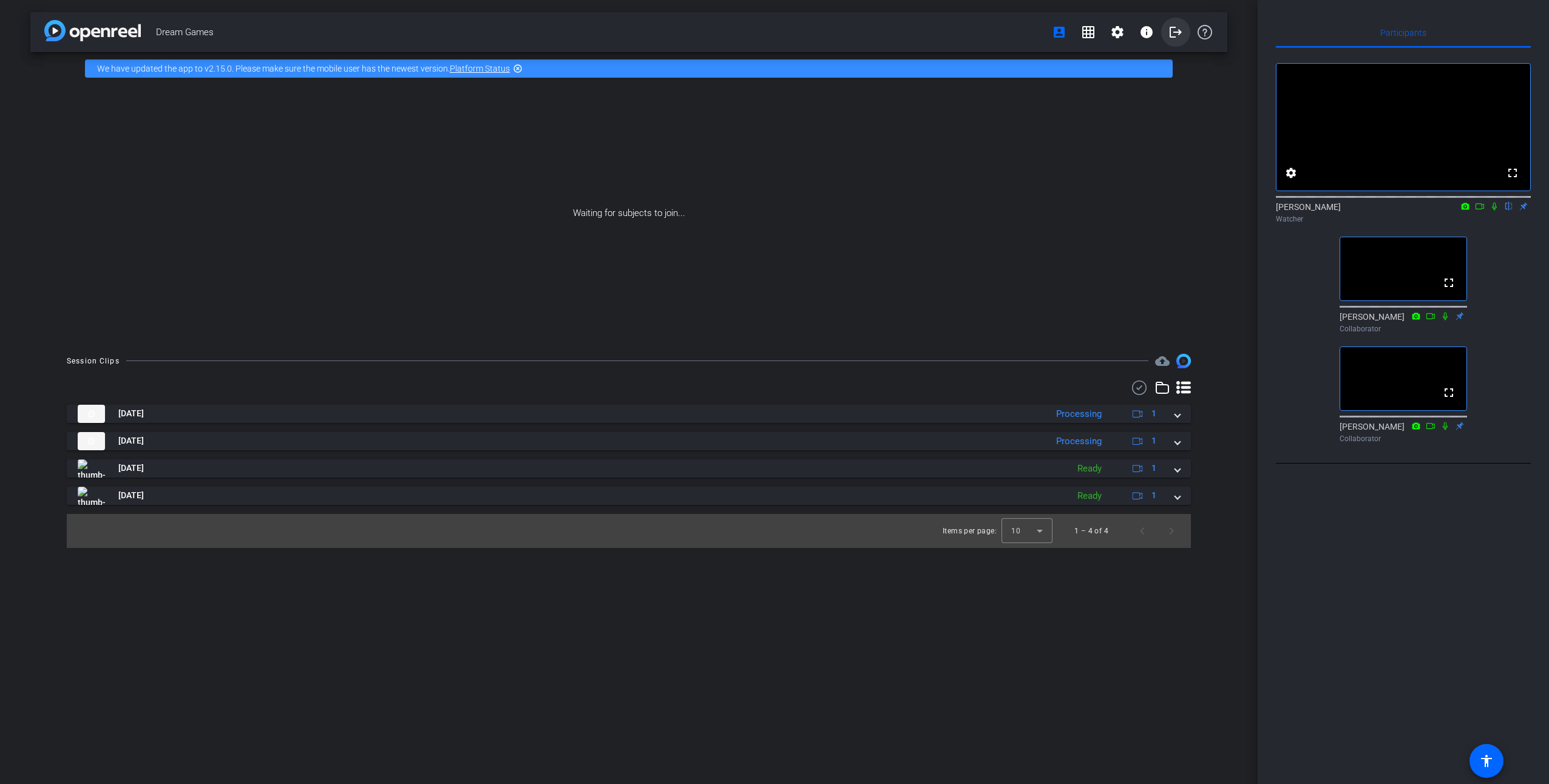
click at [1180, 30] on mat-icon "logout" at bounding box center [1176, 32] width 15 height 15
